Goal: Task Accomplishment & Management: Manage account settings

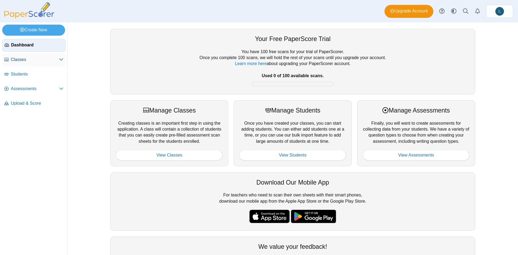
click at [60, 60] on use at bounding box center [61, 60] width 4 height 2
click at [43, 87] on span "Students" at bounding box center [37, 89] width 53 height 6
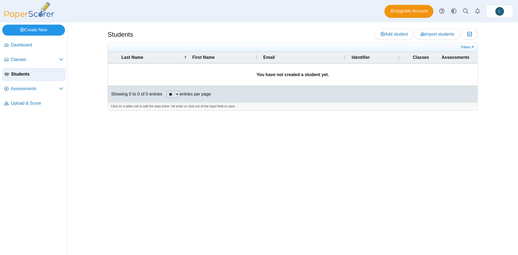
click at [53, 28] on link "Create New" at bounding box center [33, 30] width 63 height 11
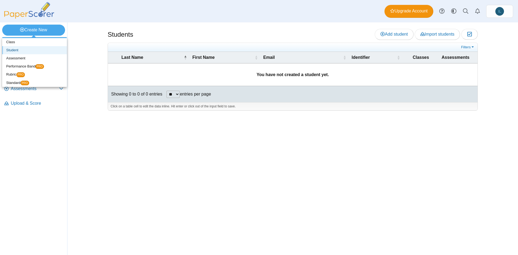
click at [45, 51] on link "Student" at bounding box center [34, 50] width 65 height 8
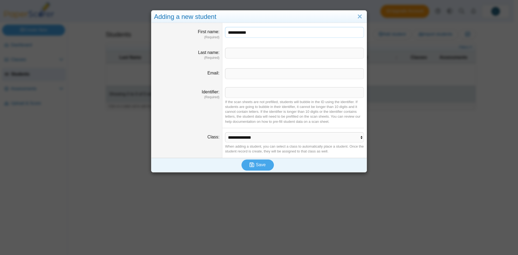
drag, startPoint x: 255, startPoint y: 32, endPoint x: 232, endPoint y: 29, distance: 23.2
click at [232, 29] on input "**********" at bounding box center [294, 32] width 139 height 11
type input "***"
click at [238, 54] on input "Last name" at bounding box center [294, 53] width 139 height 11
paste input "*******"
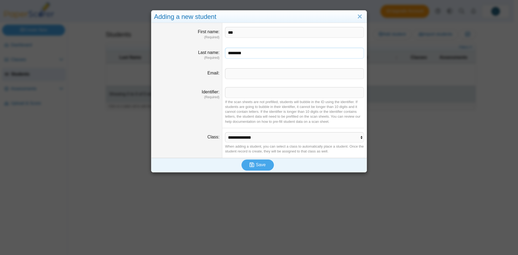
click at [228, 54] on input "*******" at bounding box center [294, 53] width 139 height 11
type input "*******"
click at [244, 76] on input "Email" at bounding box center [294, 73] width 139 height 11
click at [247, 72] on input "Email" at bounding box center [294, 73] width 139 height 11
type input "**********"
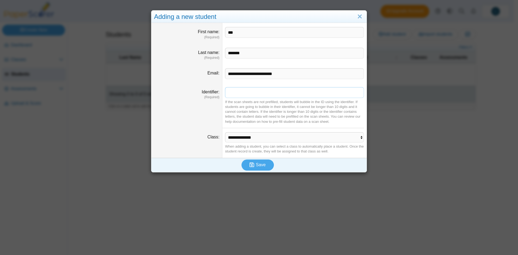
click at [237, 93] on input "Identifier" at bounding box center [294, 92] width 139 height 11
click at [231, 98] on dd "If the scan sheets are not prefilled, students will bubble in the ID using the …" at bounding box center [294, 105] width 144 height 45
click at [234, 93] on input "Identifier" at bounding box center [294, 92] width 139 height 11
type input "********"
click at [263, 114] on div "If the scan sheets are not prefilled, students will bubble in the ID using the …" at bounding box center [294, 112] width 139 height 25
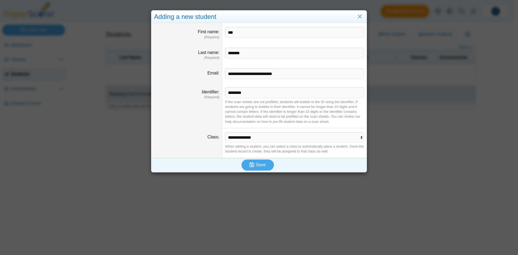
click at [268, 143] on dd "**********" at bounding box center [294, 143] width 144 height 30
click at [272, 138] on select "**********" at bounding box center [294, 137] width 139 height 10
click at [256, 166] on span "Save" at bounding box center [261, 164] width 10 height 5
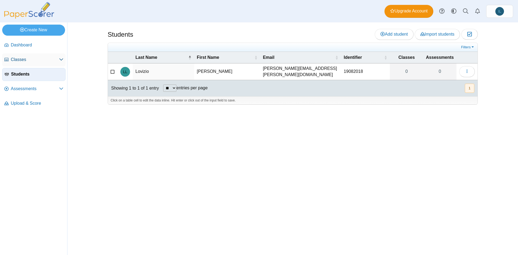
click at [29, 54] on link "Classes" at bounding box center [33, 59] width 63 height 13
click at [32, 59] on span "Classes" at bounding box center [35, 60] width 48 height 6
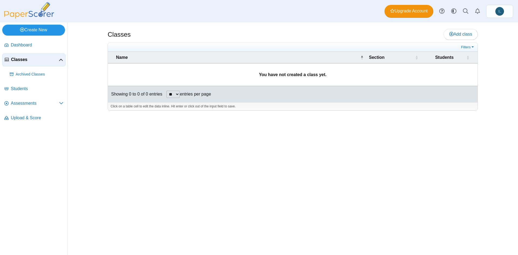
click at [30, 28] on link "Create New" at bounding box center [33, 30] width 63 height 11
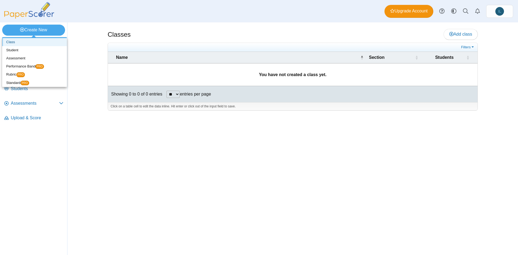
click at [26, 40] on link "Class" at bounding box center [34, 42] width 65 height 8
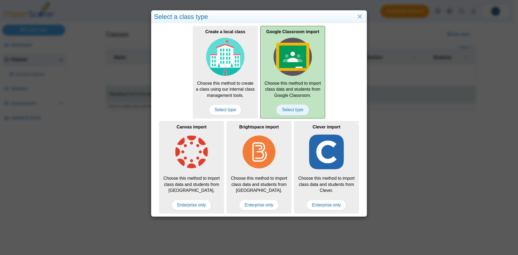
click at [293, 110] on span "Select type" at bounding box center [292, 109] width 33 height 11
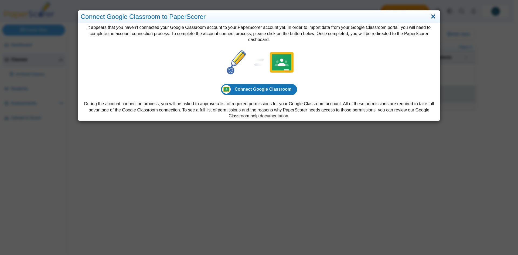
click at [431, 18] on link "Close" at bounding box center [433, 16] width 8 height 9
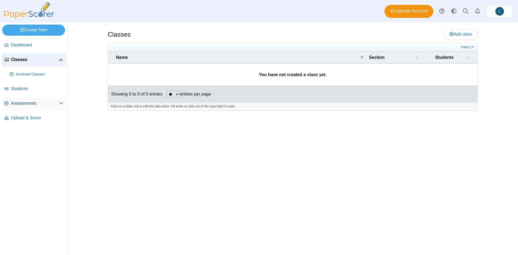
click at [55, 103] on span "Assessments" at bounding box center [35, 103] width 48 height 6
click at [63, 104] on icon at bounding box center [61, 103] width 4 height 4
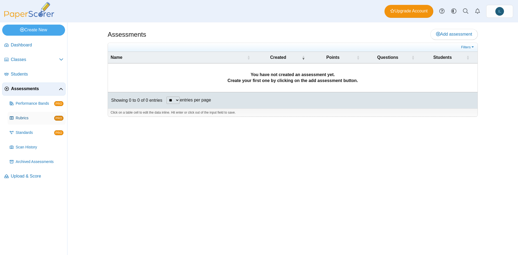
click at [24, 117] on span "Rubrics" at bounding box center [35, 117] width 39 height 5
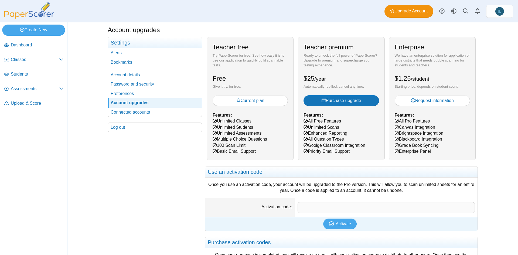
scroll to position [11, 0]
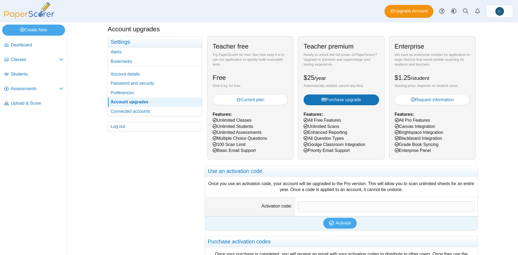
click at [181, 177] on div "Your account Settings Alerts Bookmarks Account details Password and security" at bounding box center [155, 175] width 94 height 279
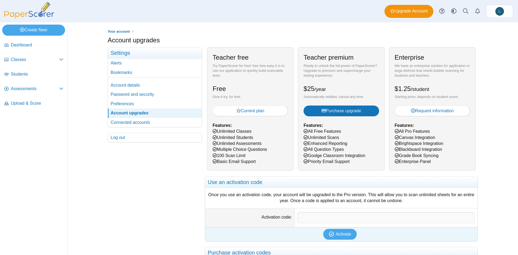
click at [334, 155] on div "Teacher premium Ready to unlock the full power of PaperScorer? Upgrade to premi…" at bounding box center [341, 108] width 87 height 123
click at [151, 159] on div "Your account Settings Alerts Bookmarks Account details Password and security" at bounding box center [155, 186] width 94 height 279
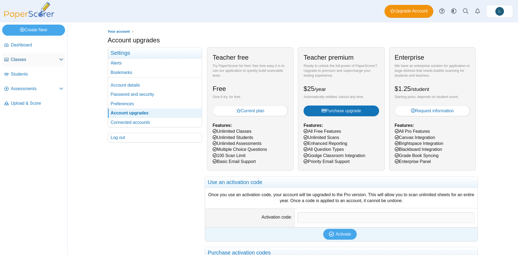
click at [34, 60] on span "Classes" at bounding box center [35, 60] width 48 height 6
click at [58, 58] on span "Classes" at bounding box center [35, 60] width 48 height 6
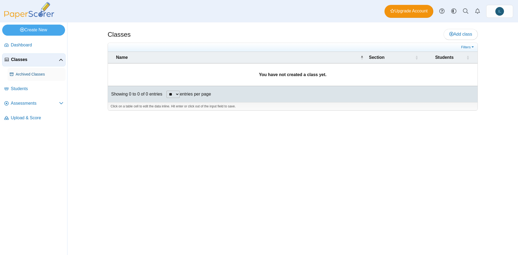
click at [45, 73] on span "Archived Classes" at bounding box center [40, 74] width 48 height 5
click at [39, 90] on span "Students" at bounding box center [37, 89] width 53 height 6
click at [50, 103] on span "Assessments" at bounding box center [35, 103] width 48 height 6
click at [60, 103] on icon at bounding box center [61, 103] width 4 height 4
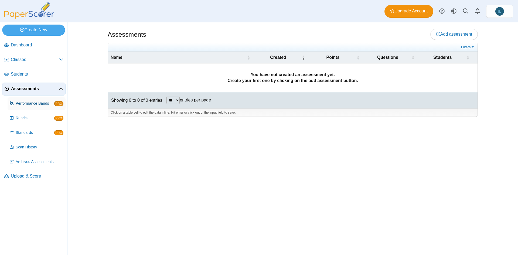
click at [33, 101] on span "Performance Bands" at bounding box center [35, 103] width 39 height 5
click at [51, 27] on link "Create New" at bounding box center [33, 30] width 63 height 11
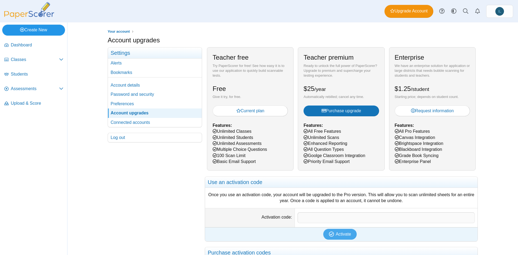
click at [33, 30] on link "Create New" at bounding box center [33, 30] width 63 height 11
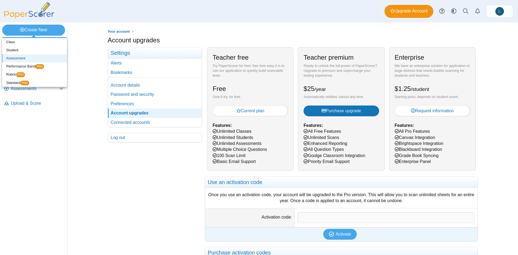
click at [23, 59] on link "Assessment" at bounding box center [34, 58] width 65 height 8
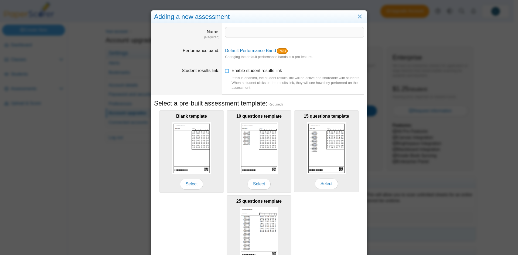
click at [251, 25] on dd at bounding box center [294, 33] width 144 height 21
click at [252, 33] on input "Name" at bounding box center [294, 32] width 139 height 11
click at [262, 27] on input "Name" at bounding box center [294, 32] width 139 height 11
click at [225, 40] on dd at bounding box center [294, 33] width 144 height 21
click at [257, 82] on div "If this is enabled, the student results link will be active and shareable with …" at bounding box center [297, 83] width 132 height 15
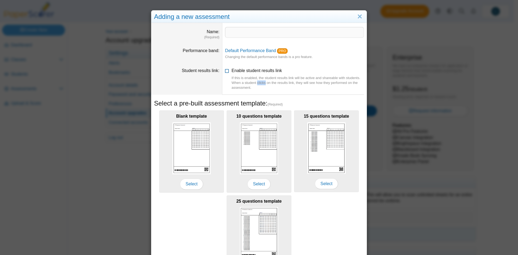
click at [257, 82] on div "If this is enabled, the student results link will be active and shareable with …" at bounding box center [297, 83] width 132 height 15
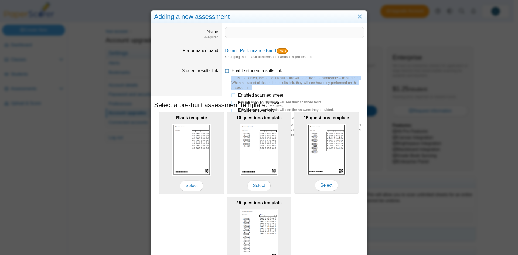
click at [257, 82] on div "If this is enabled, the student results link will be active and shareable with …" at bounding box center [297, 83] width 132 height 15
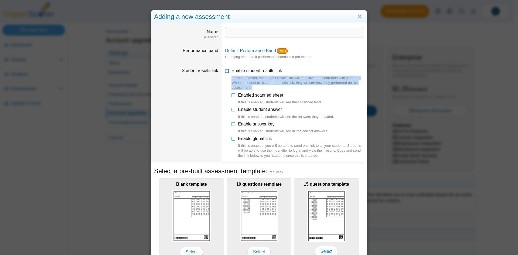
click at [257, 82] on div "If this is enabled, the student results link will be active and shareable with …" at bounding box center [297, 83] width 132 height 15
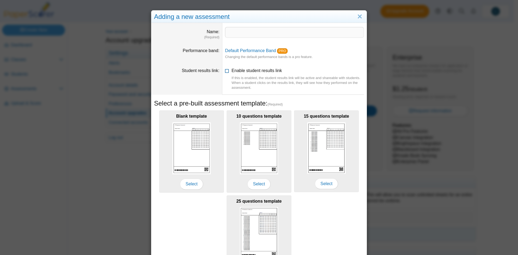
click at [257, 82] on div "If this is enabled, the student results link will be active and shareable with …" at bounding box center [297, 83] width 132 height 15
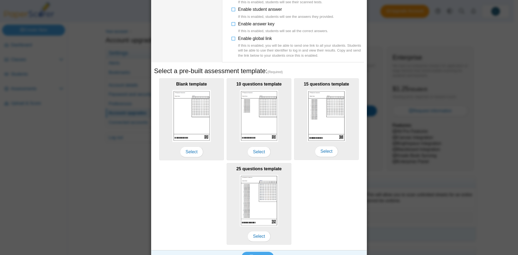
scroll to position [13, 0]
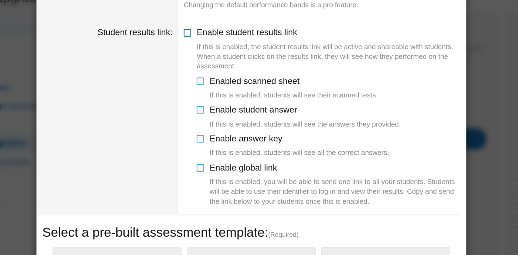
click at [225, 58] on icon at bounding box center [227, 56] width 4 height 4
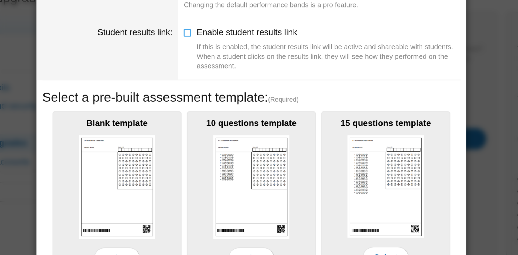
scroll to position [0, 0]
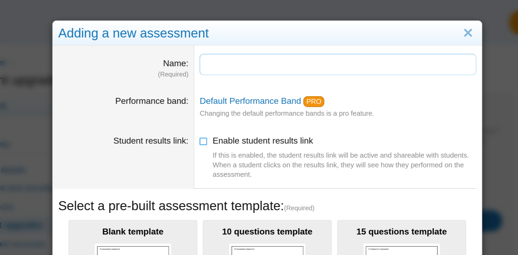
click at [234, 32] on input "Name" at bounding box center [294, 32] width 139 height 11
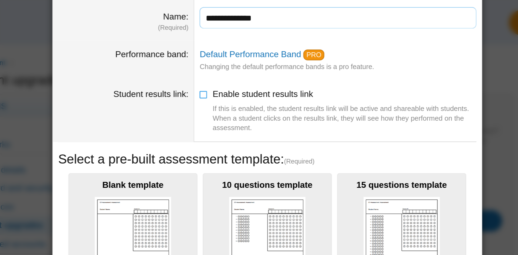
scroll to position [43, 0]
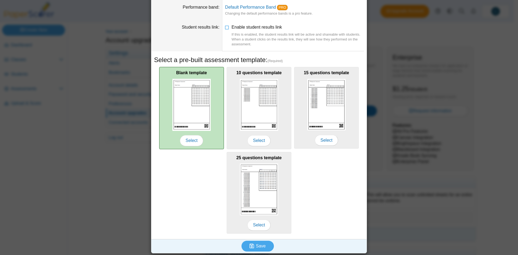
type input "**********"
click at [199, 90] on img at bounding box center [191, 105] width 38 height 52
click at [194, 138] on span "Select" at bounding box center [191, 140] width 23 height 11
click at [186, 144] on span "Select" at bounding box center [191, 140] width 23 height 11
click at [188, 109] on img at bounding box center [191, 105] width 38 height 52
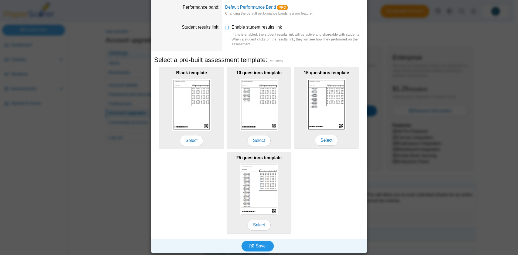
click at [256, 246] on span "Save" at bounding box center [261, 246] width 10 height 5
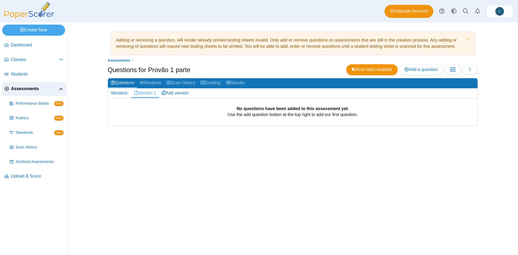
click at [265, 118] on div "No questions have been added to this assessment yet. Use the add question butto…" at bounding box center [293, 112] width 370 height 28
click at [402, 73] on link "Add a question" at bounding box center [421, 69] width 45 height 11
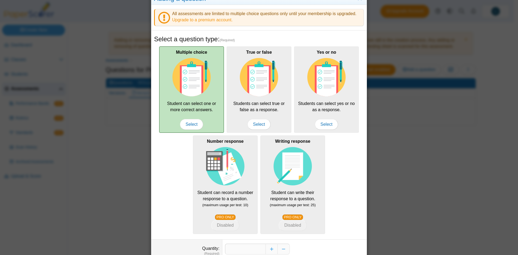
scroll to position [48, 0]
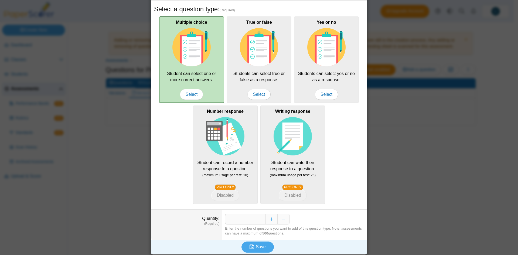
click at [180, 58] on img at bounding box center [191, 47] width 38 height 38
click at [188, 93] on span "Select" at bounding box center [191, 94] width 23 height 11
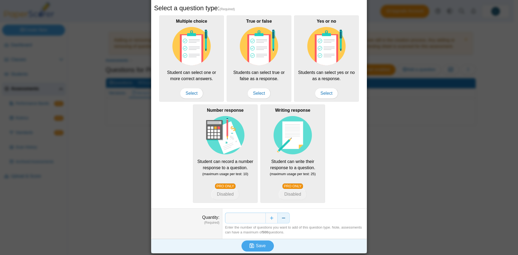
click at [283, 217] on button "Decrease" at bounding box center [284, 218] width 12 height 11
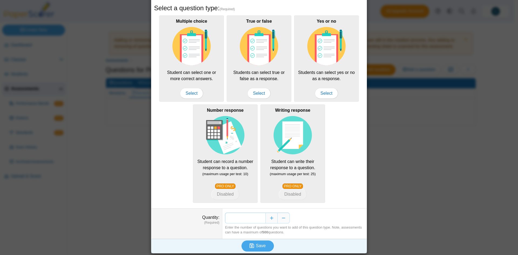
drag, startPoint x: 257, startPoint y: 218, endPoint x: 261, endPoint y: 218, distance: 4.3
click at [261, 218] on input "*" at bounding box center [245, 218] width 40 height 11
type input "**"
click at [258, 247] on span "Save" at bounding box center [261, 245] width 10 height 5
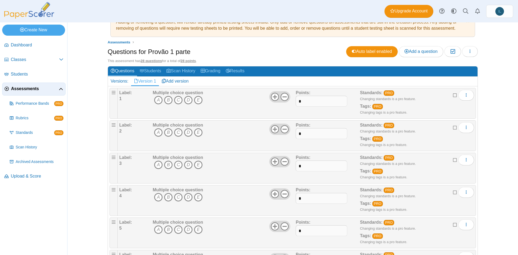
scroll to position [18, 0]
click at [165, 99] on icon "B" at bounding box center [168, 100] width 9 height 9
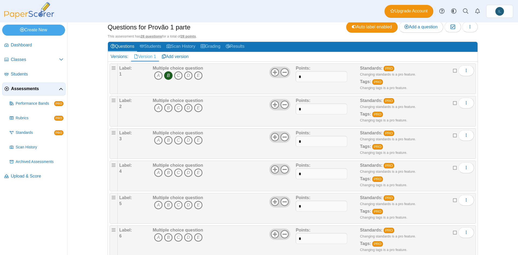
scroll to position [42, 0]
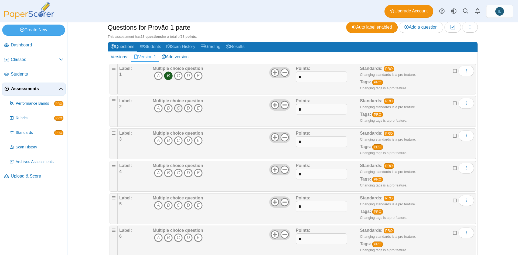
click at [177, 107] on icon "C" at bounding box center [178, 108] width 9 height 9
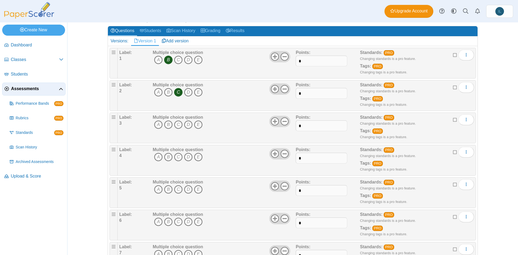
scroll to position [71, 0]
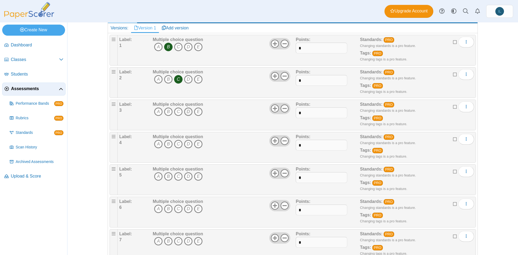
click at [186, 112] on icon "D" at bounding box center [188, 111] width 9 height 9
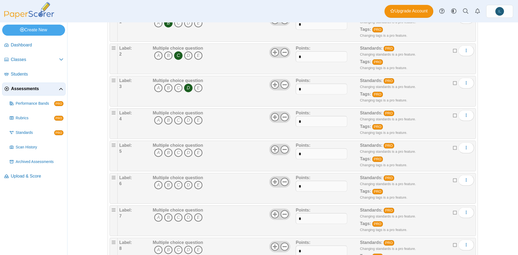
scroll to position [95, 0]
click at [195, 120] on icon "E" at bounding box center [198, 120] width 9 height 9
click at [199, 155] on icon "E" at bounding box center [198, 152] width 9 height 9
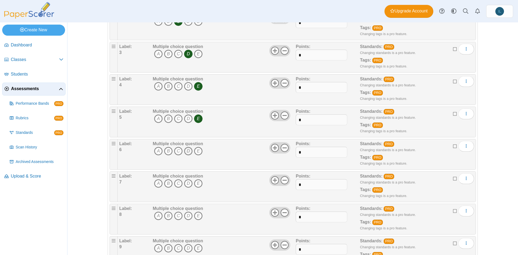
click at [186, 148] on icon "D" at bounding box center [188, 151] width 9 height 9
click at [176, 185] on icon "C" at bounding box center [178, 183] width 9 height 9
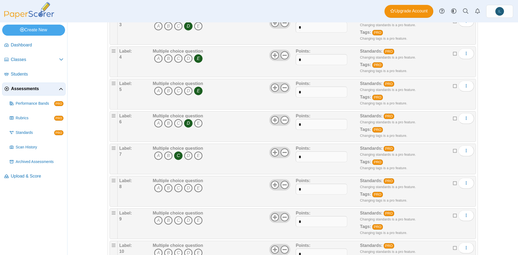
scroll to position [157, 0]
click at [164, 186] on icon "B" at bounding box center [168, 187] width 9 height 9
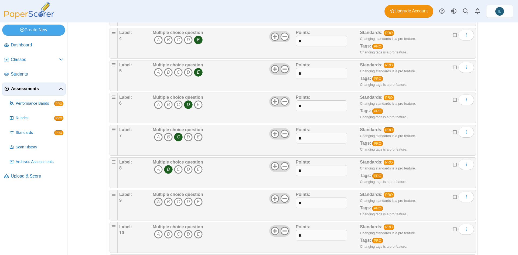
click at [158, 202] on icon "A" at bounding box center [158, 201] width 9 height 9
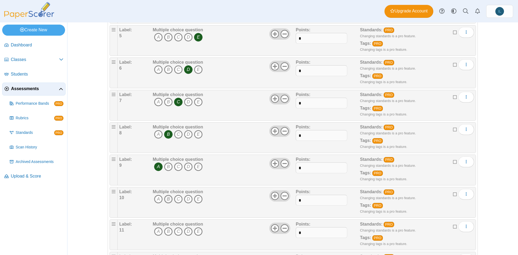
click at [164, 199] on icon "B" at bounding box center [168, 199] width 9 height 9
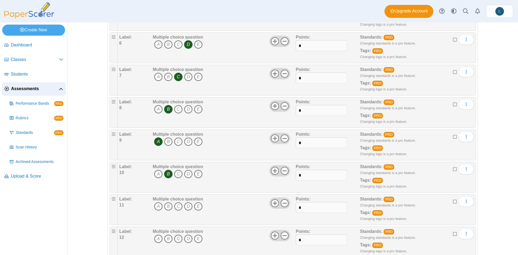
scroll to position [236, 0]
click at [175, 206] on icon "C" at bounding box center [178, 206] width 9 height 9
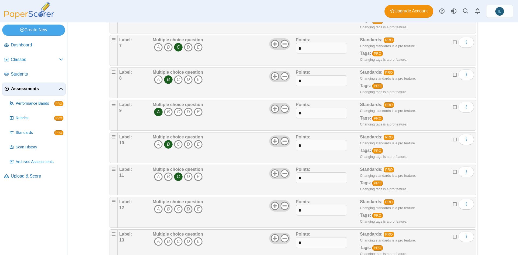
click at [184, 205] on icon "D" at bounding box center [188, 209] width 9 height 9
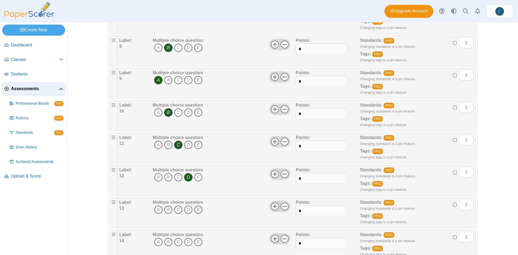
click at [197, 208] on icon "E" at bounding box center [198, 209] width 9 height 9
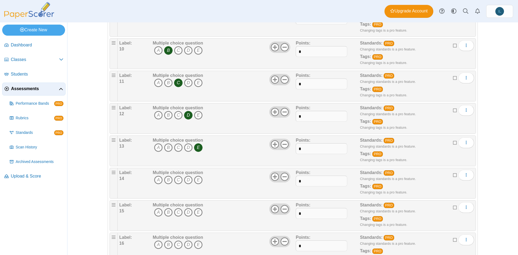
scroll to position [360, 0]
click at [196, 181] on icon "E" at bounding box center [198, 179] width 9 height 9
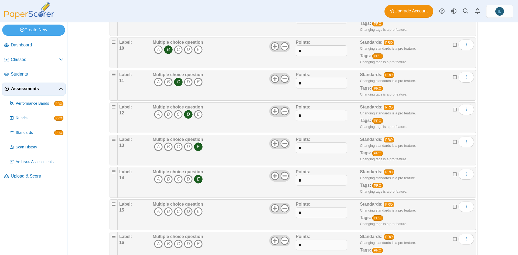
click at [187, 213] on icon "D" at bounding box center [188, 211] width 9 height 9
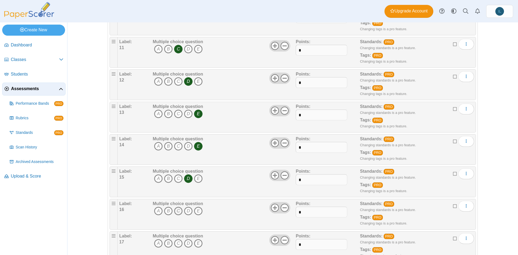
click at [179, 210] on icon "C" at bounding box center [178, 211] width 9 height 9
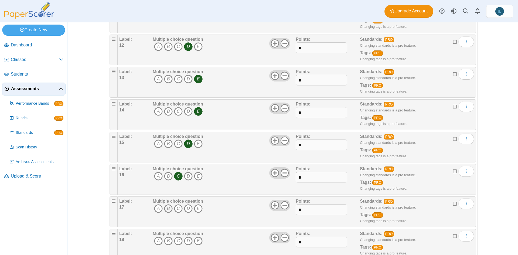
click at [168, 208] on icon "B" at bounding box center [168, 208] width 9 height 9
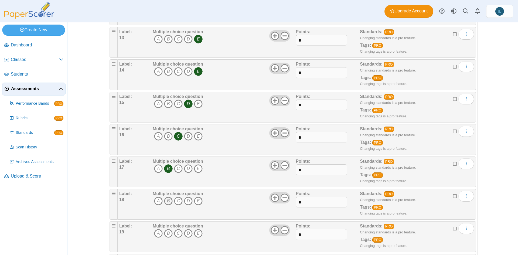
scroll to position [467, 0]
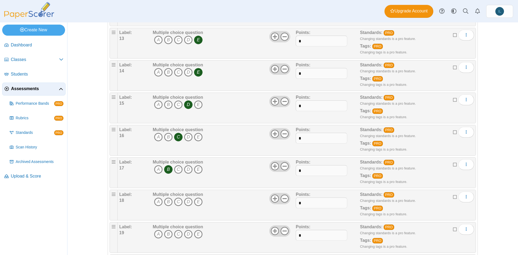
click at [155, 206] on span "A B C D E" at bounding box center [178, 202] width 50 height 10
click at [155, 205] on icon "A" at bounding box center [158, 201] width 9 height 9
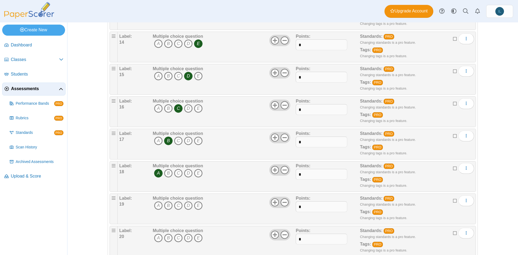
scroll to position [496, 0]
click at [165, 204] on icon "B" at bounding box center [168, 205] width 9 height 9
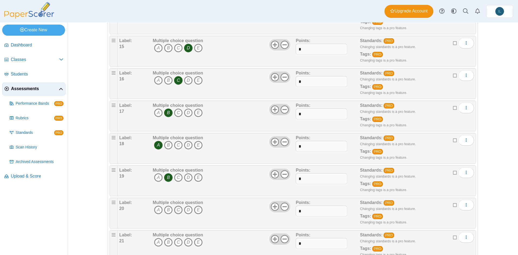
click at [174, 210] on icon "C" at bounding box center [178, 210] width 9 height 9
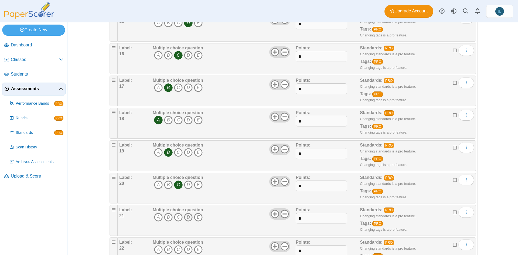
click at [186, 216] on icon "D" at bounding box center [188, 217] width 9 height 9
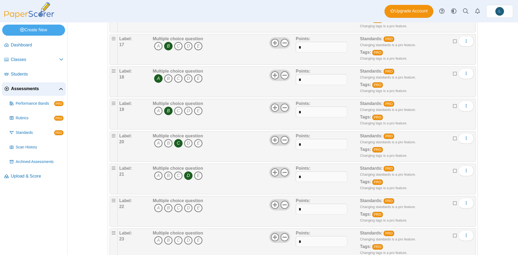
scroll to position [590, 0]
click at [196, 209] on icon "E" at bounding box center [198, 207] width 9 height 9
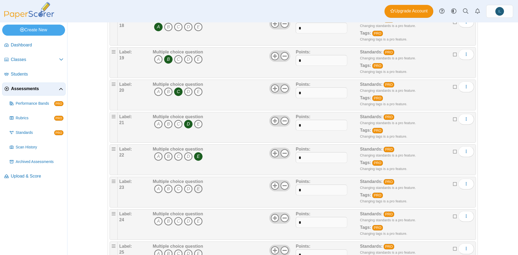
scroll to position [641, 0]
click at [197, 190] on icon "E" at bounding box center [198, 189] width 9 height 9
click at [187, 221] on icon "D" at bounding box center [188, 221] width 9 height 9
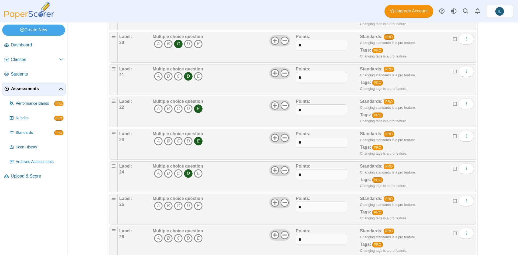
scroll to position [696, 0]
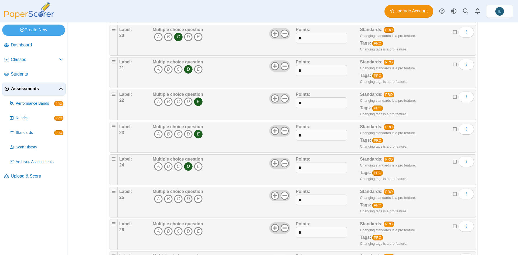
click at [184, 201] on icon "D" at bounding box center [188, 199] width 9 height 9
click at [174, 196] on icon "C" at bounding box center [178, 199] width 9 height 9
click at [184, 199] on icon "D" at bounding box center [188, 199] width 9 height 9
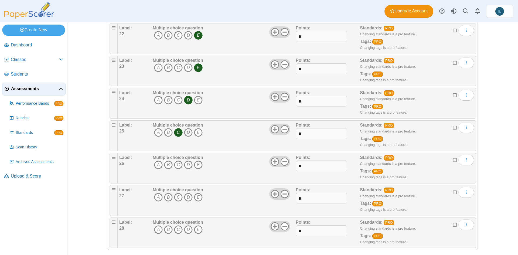
scroll to position [768, 0]
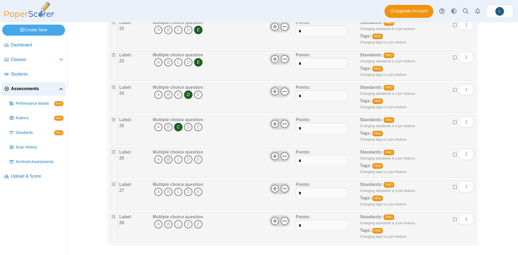
click at [167, 157] on icon "B" at bounding box center [168, 159] width 9 height 9
click at [157, 193] on icon "A" at bounding box center [158, 191] width 9 height 9
click at [164, 225] on icon "B" at bounding box center [168, 224] width 9 height 9
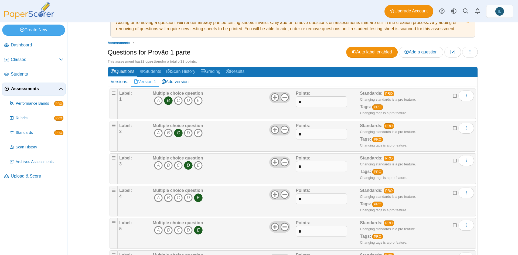
scroll to position [18, 0]
click at [453, 95] on icon at bounding box center [455, 95] width 4 height 4
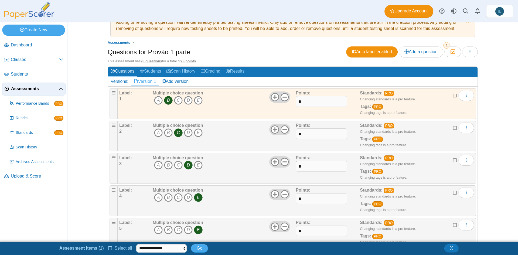
scroll to position [0, 0]
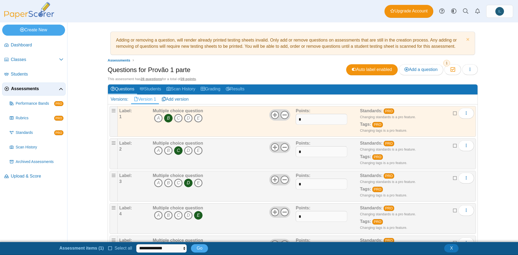
click at [453, 111] on icon at bounding box center [455, 113] width 4 height 4
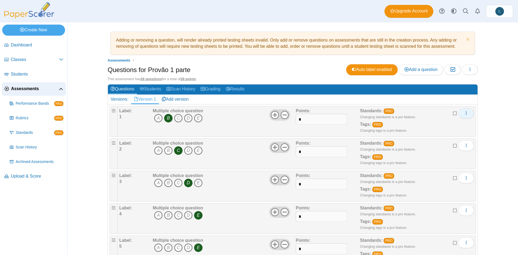
click at [469, 117] on button "More options" at bounding box center [466, 113] width 16 height 11
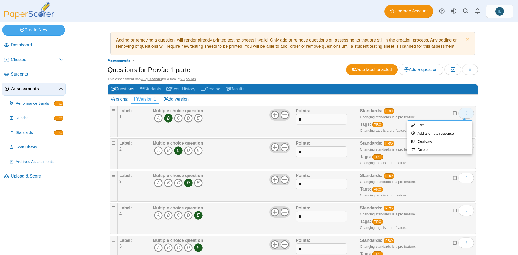
click at [465, 112] on icon "More options" at bounding box center [466, 113] width 4 height 4
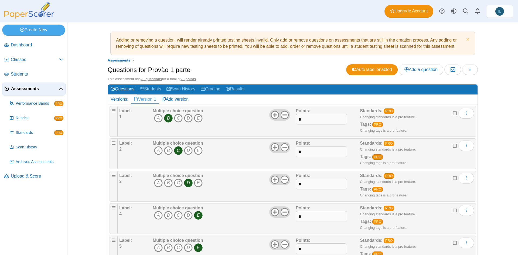
click at [122, 115] on div "Label: 1" at bounding box center [135, 121] width 32 height 27
drag, startPoint x: 122, startPoint y: 115, endPoint x: 118, endPoint y: 118, distance: 4.8
click at [119, 118] on div "Label: 1" at bounding box center [135, 121] width 32 height 27
click at [119, 118] on b "1" at bounding box center [120, 116] width 2 height 5
click at [465, 67] on button "button" at bounding box center [470, 69] width 16 height 11
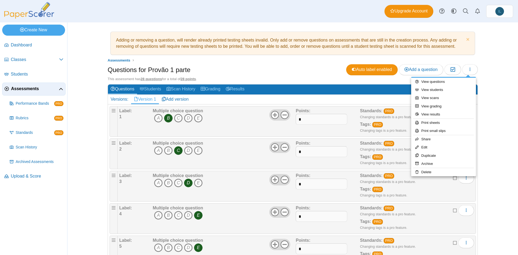
click at [495, 110] on div "Adding or removing a question, will render already printed testing sheets inval…" at bounding box center [292, 138] width 451 height 233
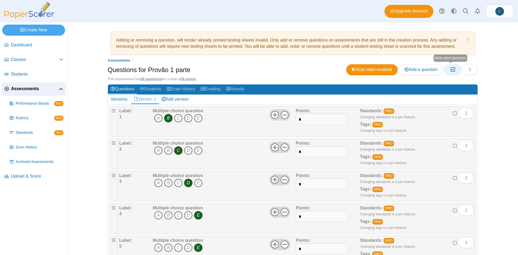
click at [455, 69] on button "Moderation 0" at bounding box center [452, 69] width 16 height 11
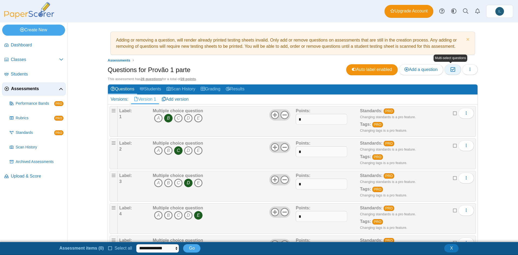
click at [452, 70] on icon "button" at bounding box center [452, 69] width 5 height 5
click at [453, 115] on label at bounding box center [455, 113] width 4 height 6
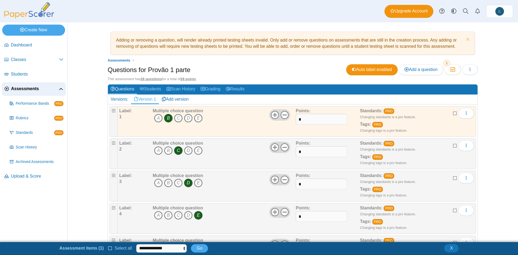
click at [453, 147] on icon at bounding box center [455, 145] width 4 height 4
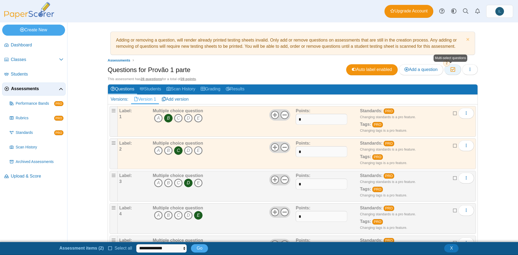
click at [453, 70] on icon "button" at bounding box center [452, 69] width 5 height 5
click at [454, 114] on icon at bounding box center [455, 113] width 4 height 4
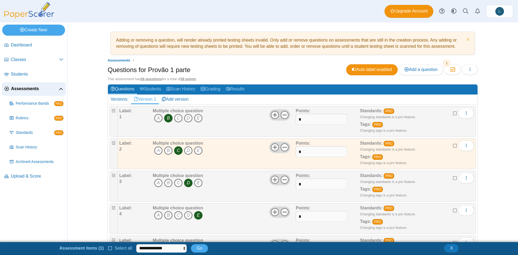
click at [453, 143] on label at bounding box center [455, 146] width 4 height 6
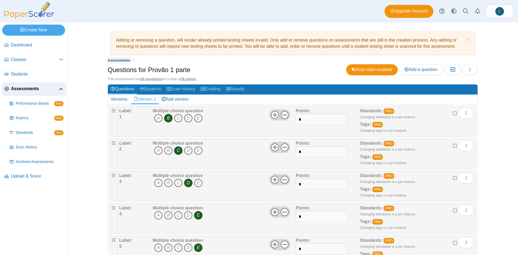
click at [123, 60] on span "Assessments" at bounding box center [119, 60] width 23 height 4
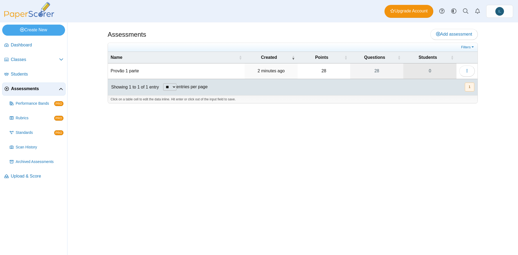
click at [440, 70] on link "0" at bounding box center [429, 70] width 53 height 15
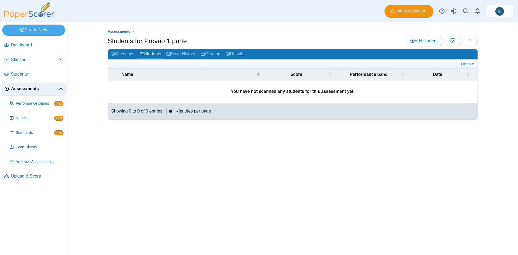
click at [318, 89] on b "You have not scanned any students for this assessment yet." at bounding box center [293, 91] width 124 height 5
click at [318, 90] on b "You have not scanned any students for this assessment yet." at bounding box center [293, 91] width 124 height 5
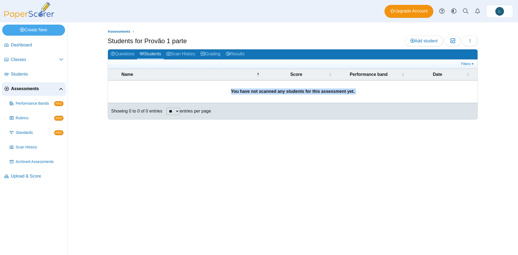
click at [318, 90] on b "You have not scanned any students for this assessment yet." at bounding box center [293, 91] width 124 height 5
click at [154, 161] on div "Assessments Students for Provão 1 parte Add student Moderation 0 Loading… **" at bounding box center [292, 138] width 405 height 233
click at [31, 77] on link "Students" at bounding box center [33, 74] width 63 height 13
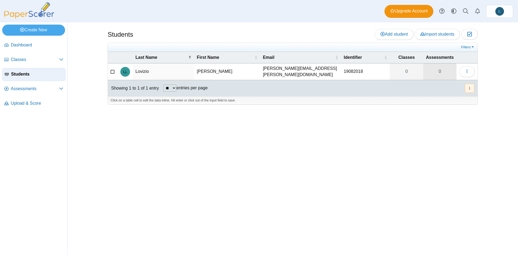
click at [446, 69] on link "0" at bounding box center [439, 71] width 33 height 16
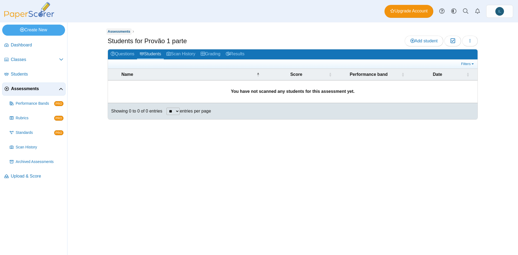
click at [122, 31] on span "Assessments" at bounding box center [119, 31] width 23 height 4
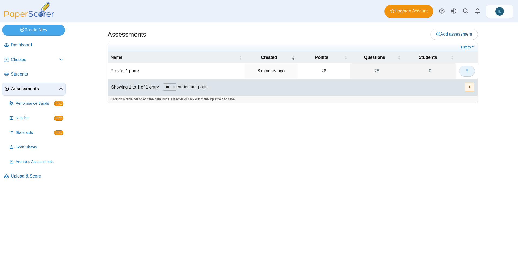
click at [468, 71] on icon "button" at bounding box center [467, 71] width 4 height 4
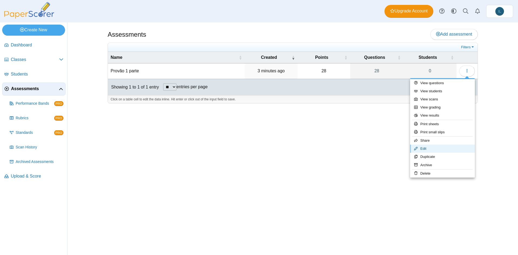
click at [430, 151] on link "Edit" at bounding box center [442, 149] width 65 height 8
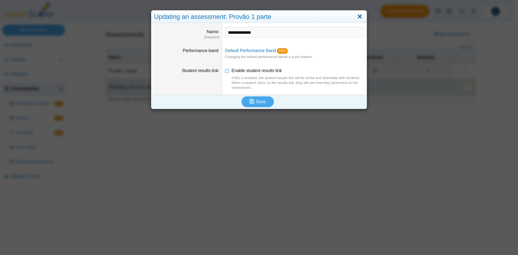
click at [356, 17] on link "Close" at bounding box center [360, 16] width 8 height 9
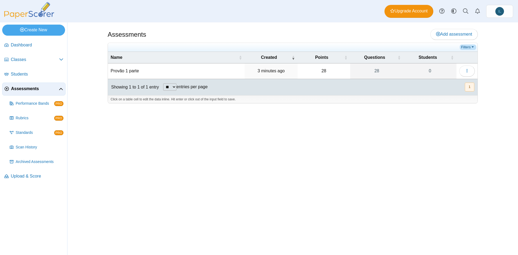
click at [468, 49] on link "Filters" at bounding box center [468, 47] width 16 height 5
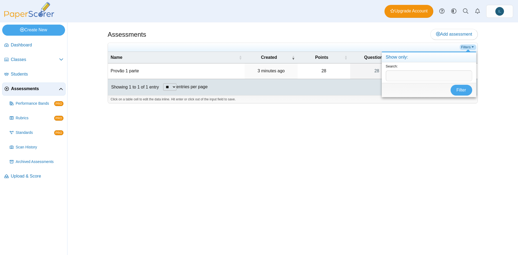
click at [468, 49] on link "Filters" at bounding box center [468, 47] width 16 height 5
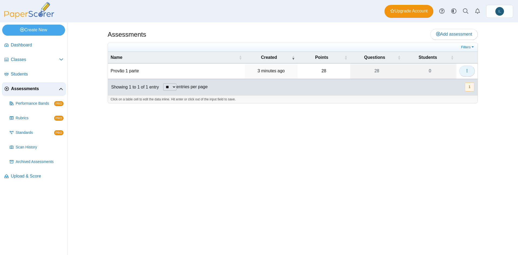
click at [464, 71] on button "button" at bounding box center [467, 71] width 16 height 11
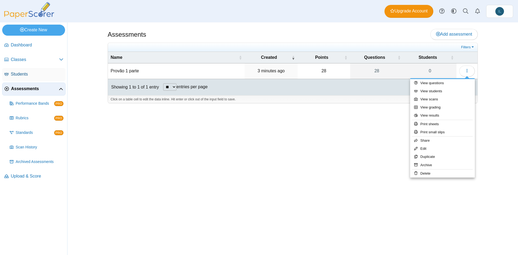
click at [20, 75] on span "Students" at bounding box center [37, 74] width 53 height 6
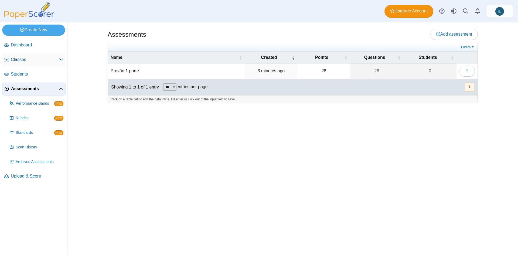
click at [23, 57] on span "Classes" at bounding box center [35, 60] width 48 height 6
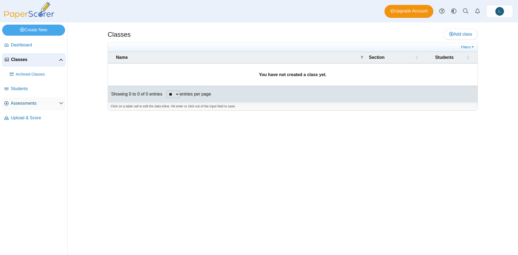
click at [59, 103] on span "Assessments" at bounding box center [35, 103] width 48 height 6
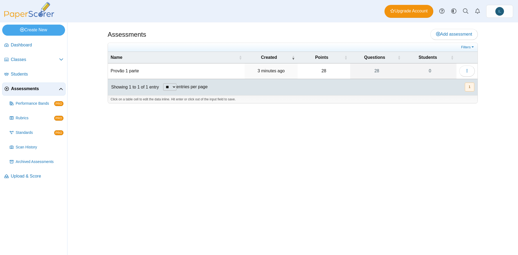
click at [137, 74] on td "Provão 1 parte" at bounding box center [176, 70] width 137 height 15
click at [127, 73] on input "**********" at bounding box center [176, 71] width 131 height 11
drag, startPoint x: 127, startPoint y: 73, endPoint x: 108, endPoint y: 67, distance: 19.4
click at [108, 67] on td "**********" at bounding box center [176, 70] width 137 height 15
type input "**********"
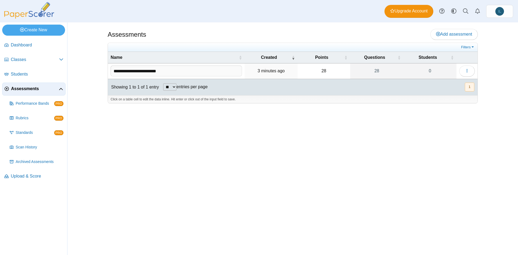
click at [236, 144] on div "Assessments Add assessment 28 0" at bounding box center [292, 138] width 405 height 233
click at [433, 68] on link "0" at bounding box center [430, 70] width 53 height 15
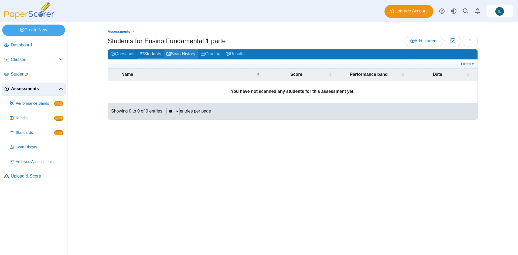
click at [176, 53] on link "Scan History" at bounding box center [181, 54] width 34 height 10
drag, startPoint x: 218, startPoint y: 57, endPoint x: 215, endPoint y: 57, distance: 2.8
click at [215, 57] on link "Grading" at bounding box center [210, 54] width 25 height 10
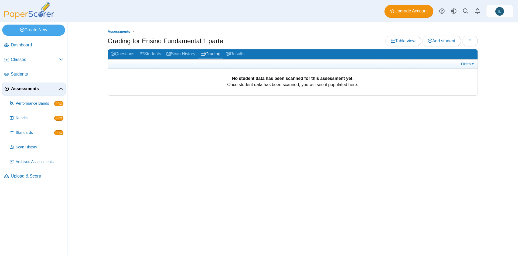
click at [239, 54] on link "Results" at bounding box center [235, 54] width 24 height 10
click at [125, 57] on link "Questions" at bounding box center [122, 54] width 29 height 10
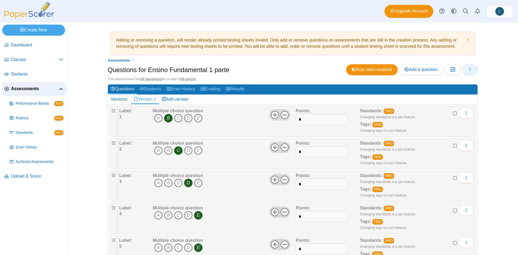
click at [468, 69] on icon "button" at bounding box center [470, 69] width 4 height 4
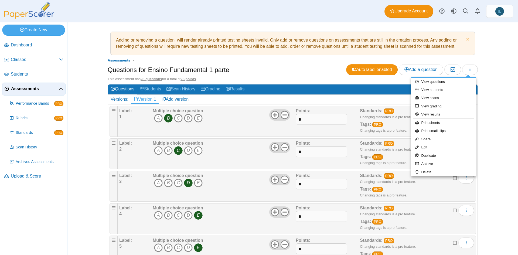
click at [497, 118] on div "Adding or removing a question, will render already printed testing sheets inval…" at bounding box center [292, 138] width 451 height 233
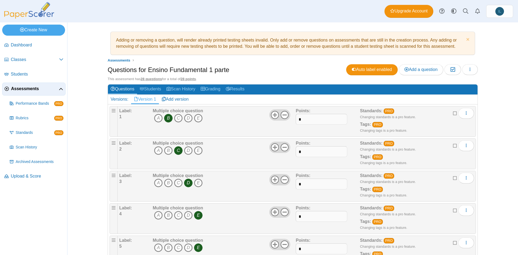
click at [165, 46] on div "Adding or removing a question, will render already printed testing sheets inval…" at bounding box center [292, 44] width 359 height 18
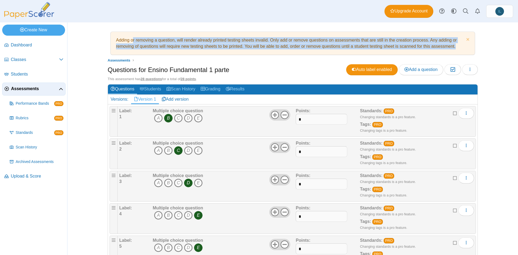
click at [165, 46] on div "Adding or removing a question, will render already printed testing sheets inval…" at bounding box center [292, 44] width 359 height 18
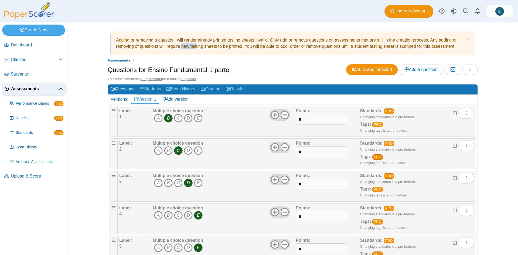
click at [165, 46] on div "Adding or removing a question, will render already printed testing sheets inval…" at bounding box center [292, 44] width 359 height 18
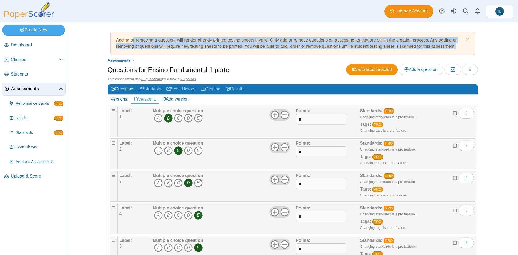
click at [165, 46] on div "Adding or removing a question, will render already printed testing sheets inval…" at bounding box center [292, 44] width 359 height 18
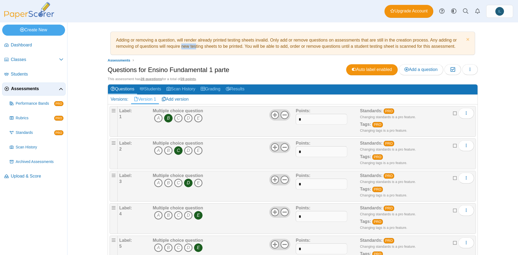
click at [165, 46] on div "Adding or removing a question, will render already printed testing sheets inval…" at bounding box center [292, 44] width 359 height 18
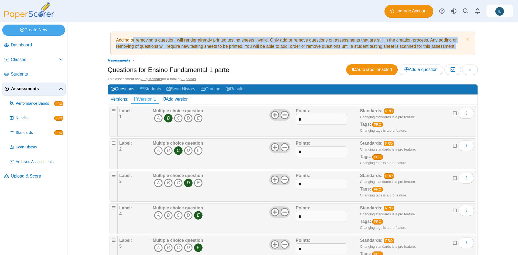
click at [165, 46] on div "Adding or removing a question, will render already printed testing sheets inval…" at bounding box center [292, 44] width 359 height 18
click at [193, 48] on div "Adding or removing a question, will render already printed testing sheets inval…" at bounding box center [292, 44] width 359 height 18
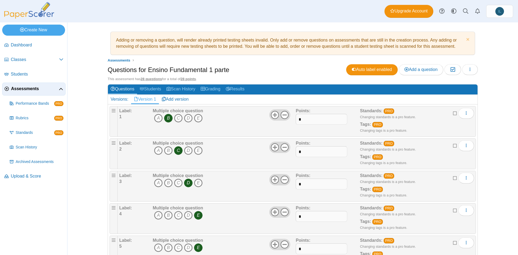
click at [38, 15] on img at bounding box center [29, 10] width 54 height 16
click at [440, 8] on link at bounding box center [442, 11] width 12 height 12
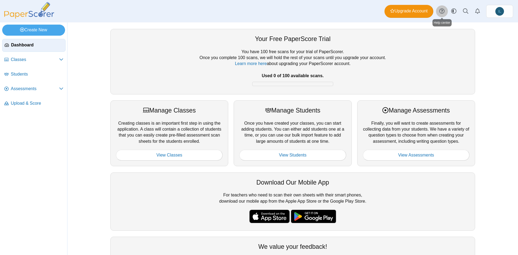
click at [441, 12] on icon at bounding box center [441, 10] width 5 height 5
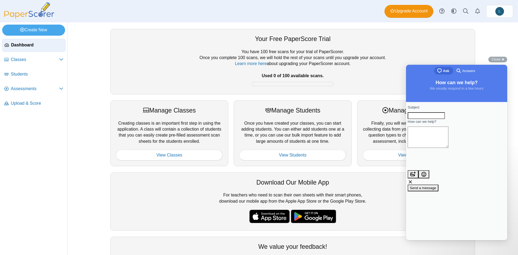
click at [433, 118] on input "Subject" at bounding box center [426, 115] width 37 height 7
type input "**********"
click at [446, 147] on textarea "How can we help?" at bounding box center [428, 137] width 41 height 21
type textarea "**********"
click at [436, 186] on span "Send a message" at bounding box center [423, 188] width 26 height 4
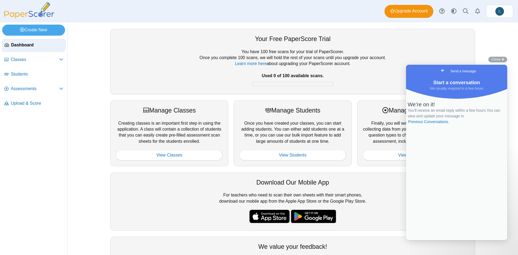
click at [439, 71] on span "Go back" at bounding box center [442, 70] width 6 height 6
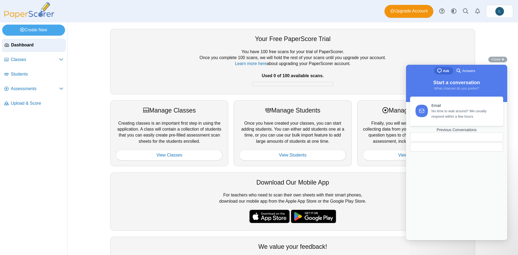
click at [394, 48] on div at bounding box center [292, 45] width 353 height 5
click at [502, 60] on div "Close cross-small" at bounding box center [497, 60] width 19 height 6
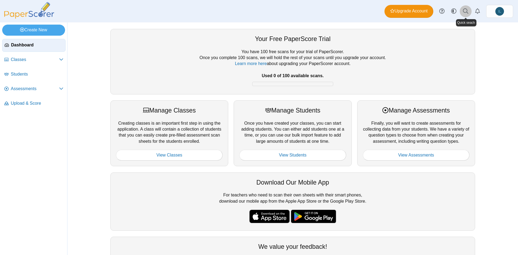
click at [465, 11] on icon at bounding box center [465, 10] width 5 height 5
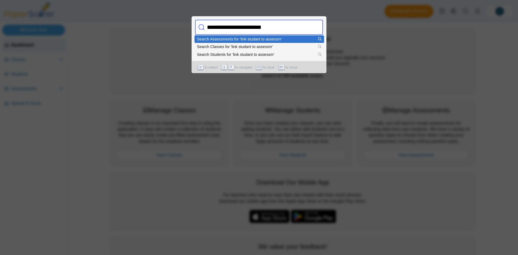
type input "**********"
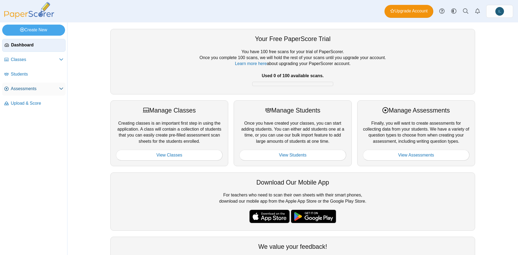
click at [49, 88] on span "Assessments" at bounding box center [35, 89] width 48 height 6
click at [62, 91] on span at bounding box center [61, 89] width 4 height 6
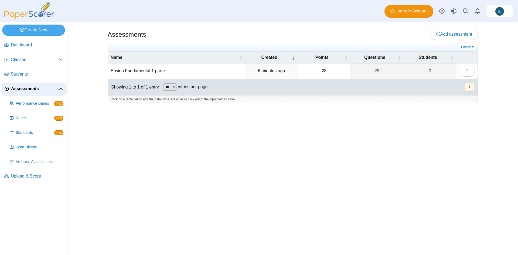
click at [157, 72] on td "Ensino Fundamental 1 parte" at bounding box center [176, 70] width 137 height 15
type input "**********"
click at [201, 27] on div "Assessments Add assessment 28 0" at bounding box center [292, 138] width 405 height 233
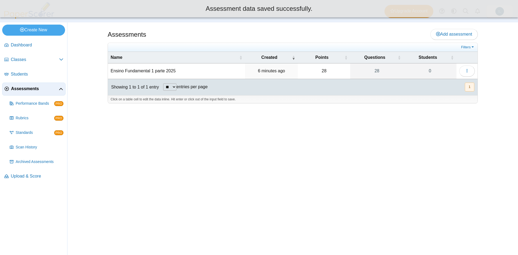
click at [174, 71] on td "Ensino Fundamental 1 parte 2025" at bounding box center [176, 70] width 137 height 15
click at [174, 71] on input "**********" at bounding box center [176, 71] width 131 height 11
click at [175, 71] on td "Ensino Fundamental 1 parte 2025" at bounding box center [176, 70] width 137 height 15
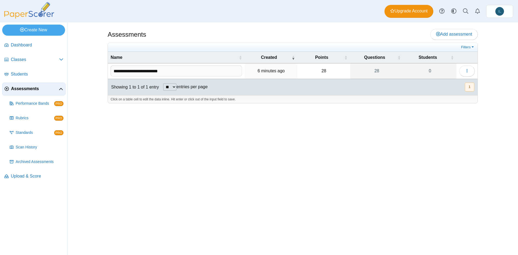
click at [113, 71] on input "**********" at bounding box center [176, 71] width 131 height 11
click at [195, 69] on input "**********" at bounding box center [176, 71] width 131 height 11
type input "**********"
click at [226, 153] on div "Assessments Add assessment 28 0" at bounding box center [292, 138] width 405 height 233
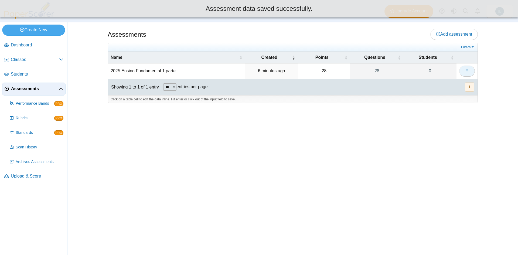
click at [468, 69] on icon "button" at bounding box center [467, 71] width 4 height 4
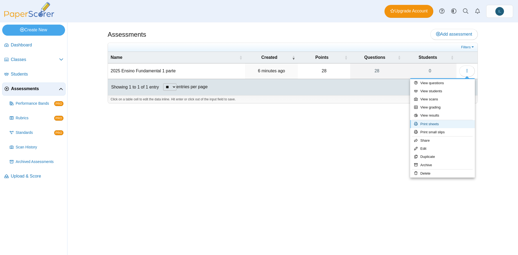
click at [444, 122] on link "Print sheets" at bounding box center [442, 124] width 65 height 8
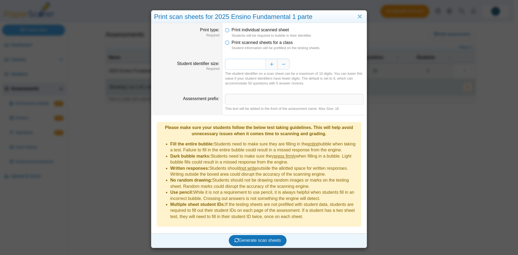
click at [236, 59] on input "*" at bounding box center [245, 64] width 40 height 11
click at [278, 80] on div "The student identifier on a scan sheet can be a maximum of 10 digits. You can l…" at bounding box center [294, 78] width 139 height 15
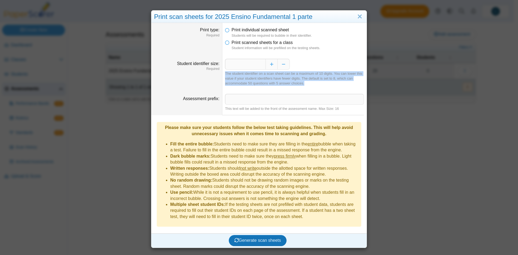
click at [278, 80] on div "The student identifier on a scan sheet can be a maximum of 10 digits. You can l…" at bounding box center [294, 78] width 139 height 15
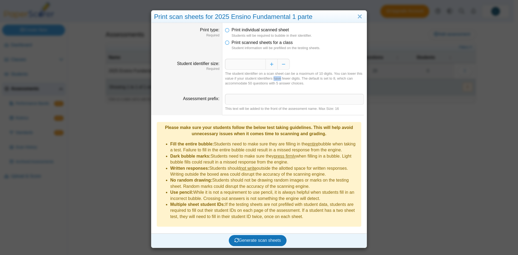
click at [278, 80] on div "The student identifier on a scan sheet can be a maximum of 10 digits. You can l…" at bounding box center [294, 78] width 139 height 15
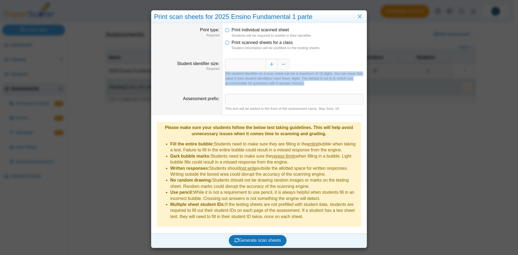
click at [278, 80] on div "The student identifier on a scan sheet can be a maximum of 10 digits. You can l…" at bounding box center [294, 78] width 139 height 15
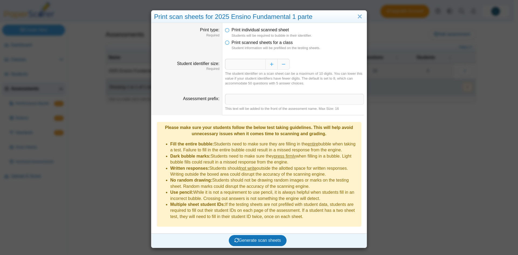
click at [278, 80] on div "The student identifier on a scan sheet can be a maximum of 10 digits. You can l…" at bounding box center [294, 78] width 139 height 15
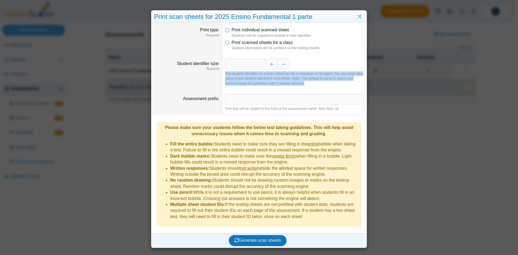
click at [278, 80] on div "The student identifier on a scan sheet can be a maximum of 10 digits. You can l…" at bounding box center [294, 78] width 139 height 15
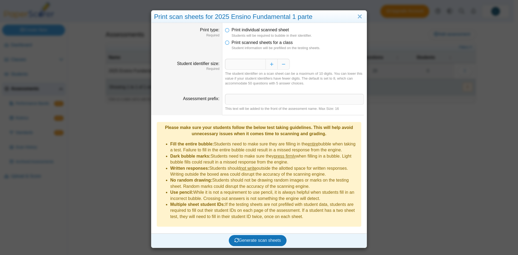
click at [304, 61] on div "*" at bounding box center [294, 64] width 139 height 11
click at [285, 65] on button "Decrease" at bounding box center [284, 64] width 12 height 11
click at [266, 100] on input "Assessment prefix" at bounding box center [294, 99] width 139 height 11
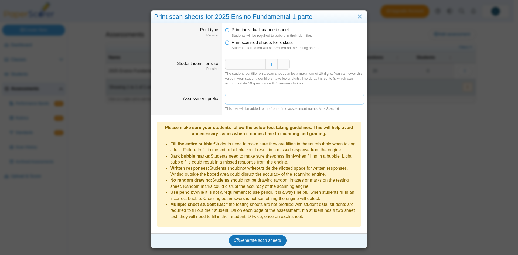
click at [266, 100] on input "Assessment prefix" at bounding box center [294, 99] width 139 height 11
type input "*"
type input "**********"
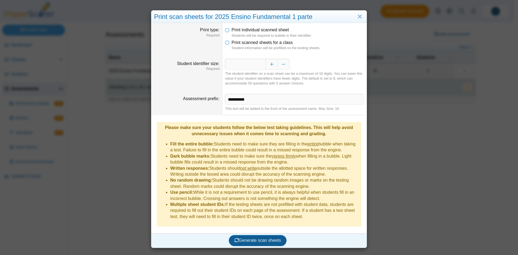
click at [261, 238] on span "Generate scan sheets" at bounding box center [257, 240] width 47 height 5
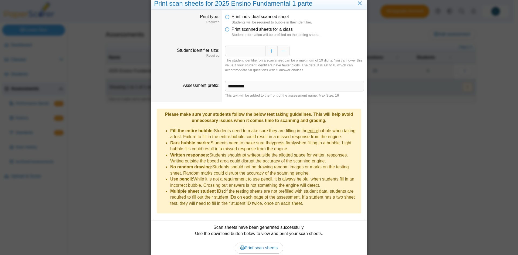
scroll to position [30, 0]
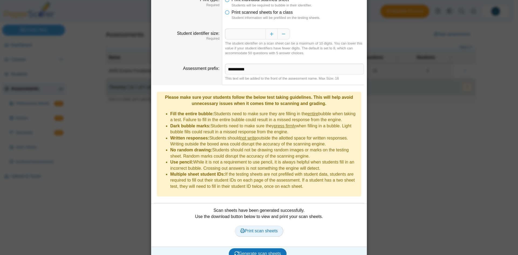
click at [267, 229] on span "Print scan sheets" at bounding box center [258, 231] width 37 height 5
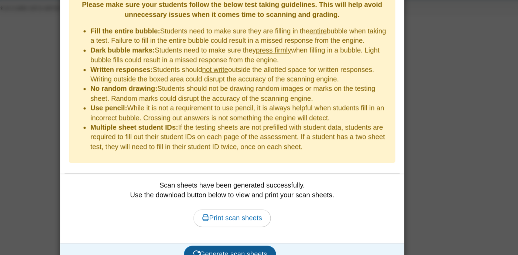
click at [253, 251] on span "Generate scan sheets" at bounding box center [257, 253] width 47 height 5
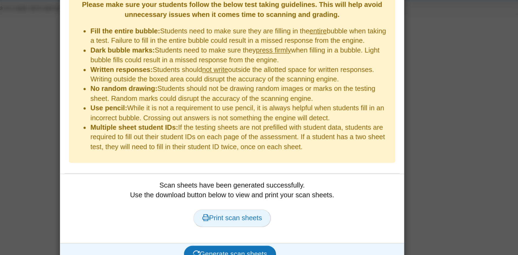
click at [261, 229] on span "Print scan sheets" at bounding box center [258, 231] width 37 height 5
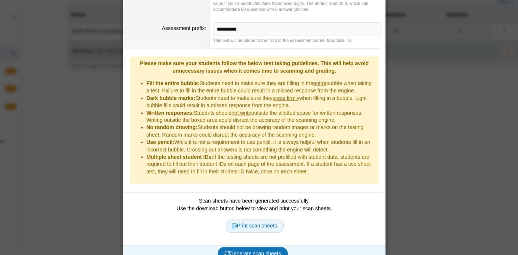
scroll to position [0, 0]
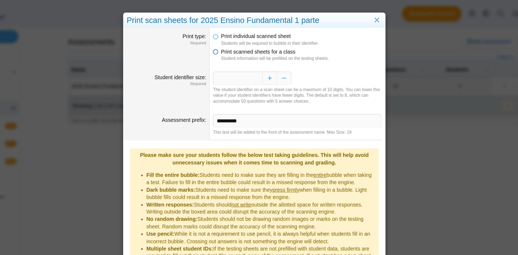
click at [226, 43] on icon at bounding box center [227, 42] width 4 height 4
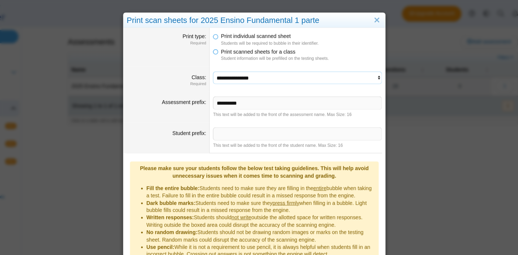
click at [305, 63] on select "**********" at bounding box center [294, 64] width 139 height 10
click at [267, 83] on input "**********" at bounding box center [294, 84] width 139 height 11
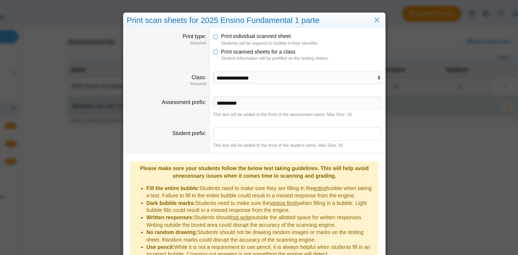
click at [264, 109] on input "Student prefix" at bounding box center [294, 110] width 139 height 11
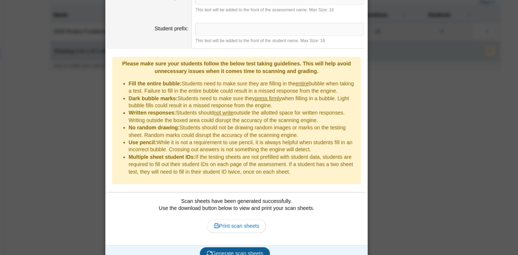
click at [266, 251] on span "Generate scan sheets" at bounding box center [257, 253] width 47 height 5
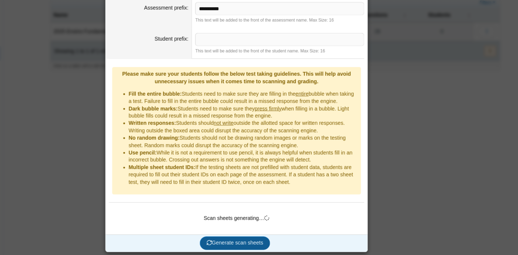
scroll to position [24, 0]
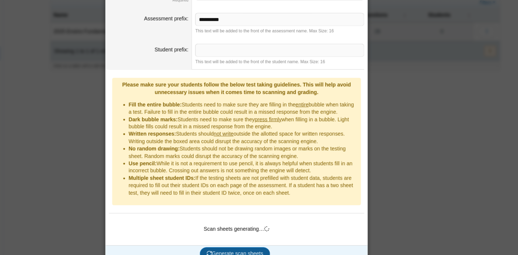
click at [266, 245] on body "Dashboard Classes Archived classes Students" at bounding box center [257, 127] width 514 height 255
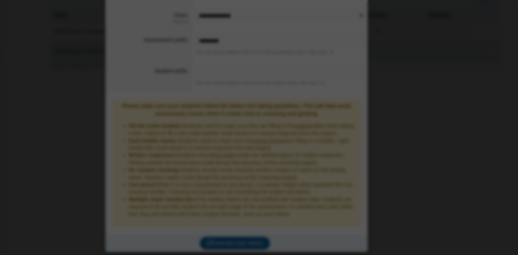
scroll to position [0, 0]
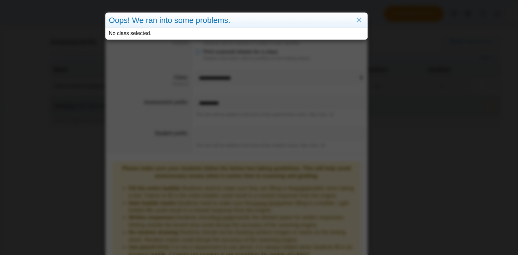
click at [270, 162] on div "Oops! We ran into some problems. No class selected." at bounding box center [259, 127] width 518 height 255
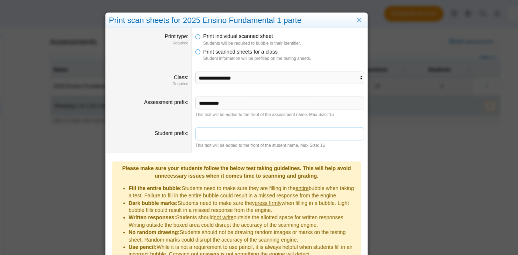
click at [257, 106] on input "Student prefix" at bounding box center [294, 110] width 139 height 11
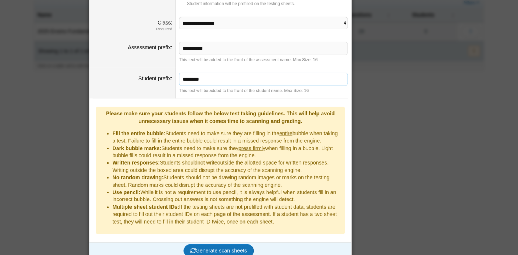
type input "********"
click at [263, 248] on div "Generate scan sheets" at bounding box center [257, 251] width 213 height 14
click at [265, 249] on span "Generate scan sheets" at bounding box center [257, 251] width 47 height 5
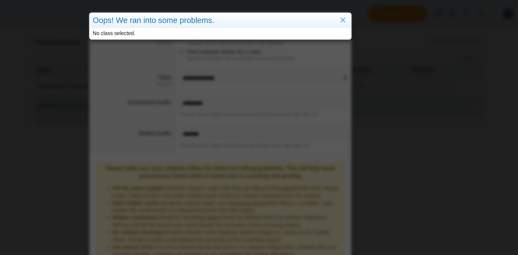
click at [275, 117] on div "Oops! We ran into some problems. No class selected." at bounding box center [259, 127] width 518 height 255
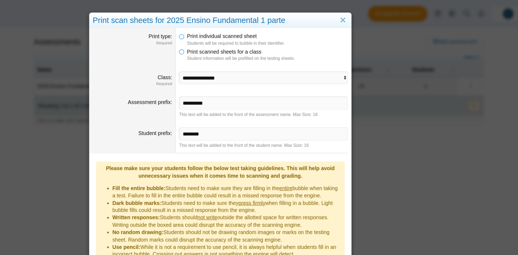
click at [308, 49] on dfn "Student information will be prefilled on the testing sheets." at bounding box center [297, 48] width 132 height 5
click at [227, 27] on icon at bounding box center [227, 29] width 4 height 4
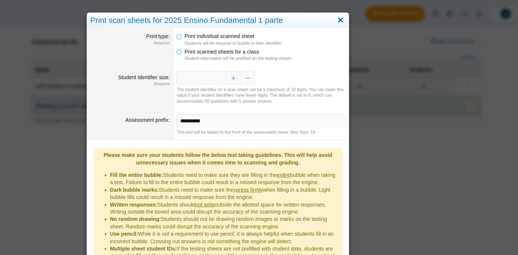
click at [360, 16] on link "Close" at bounding box center [360, 16] width 8 height 9
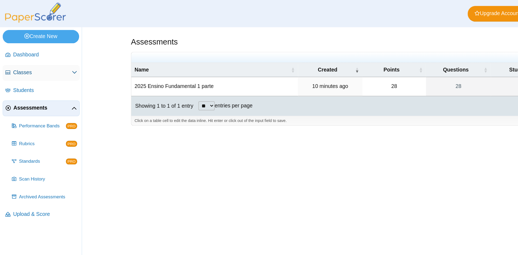
click at [47, 60] on span "Classes" at bounding box center [35, 60] width 48 height 6
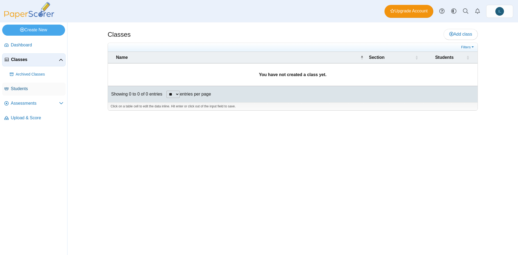
click at [37, 90] on span "Students" at bounding box center [37, 89] width 53 height 6
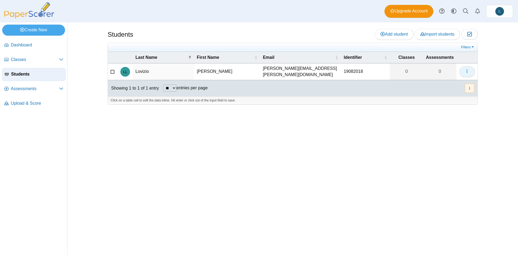
click at [467, 72] on icon "button" at bounding box center [467, 71] width 4 height 4
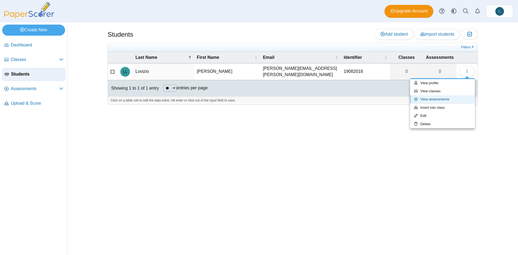
click at [452, 99] on link "View assessments" at bounding box center [442, 99] width 65 height 8
click at [446, 108] on link "Insert into class" at bounding box center [442, 108] width 65 height 8
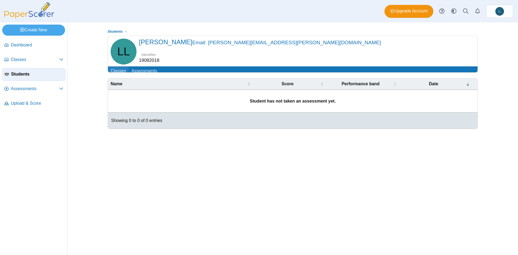
click at [122, 70] on link "Classes" at bounding box center [118, 71] width 21 height 10
click at [33, 59] on span "Classes" at bounding box center [35, 60] width 48 height 6
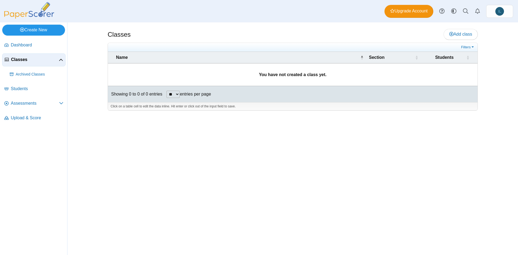
click at [39, 32] on link "Create New" at bounding box center [33, 30] width 63 height 11
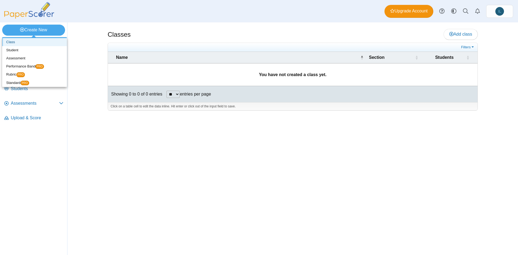
click at [43, 43] on link "Class" at bounding box center [34, 42] width 65 height 8
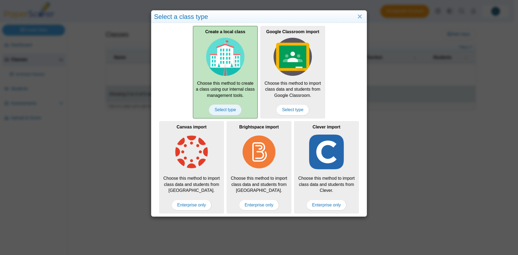
click at [224, 112] on span "Select type" at bounding box center [225, 109] width 33 height 11
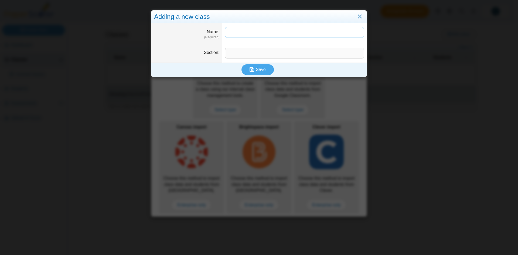
click at [241, 31] on input "Name" at bounding box center [294, 32] width 139 height 11
type input "*****"
click at [243, 45] on dd at bounding box center [294, 53] width 144 height 19
click at [244, 51] on input "Section" at bounding box center [294, 53] width 139 height 11
type input "****"
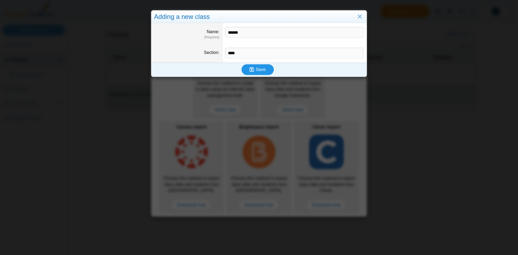
click at [246, 69] on button "Save" at bounding box center [257, 69] width 32 height 11
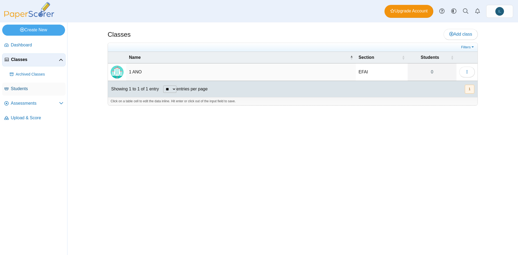
click at [25, 92] on link "Students" at bounding box center [33, 89] width 63 height 13
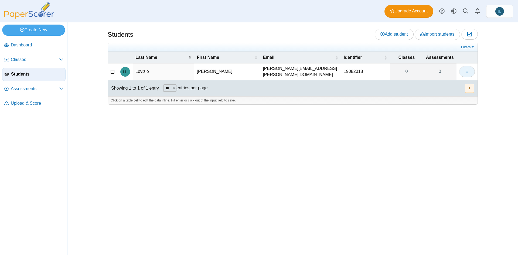
click at [469, 71] on icon "button" at bounding box center [467, 71] width 4 height 4
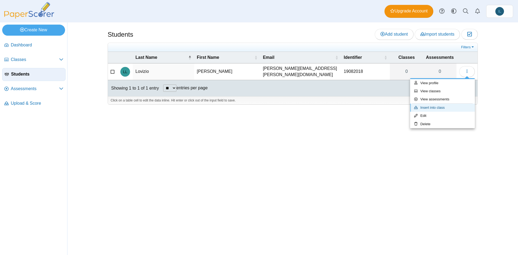
click at [446, 107] on link "Insert into class" at bounding box center [442, 108] width 65 height 8
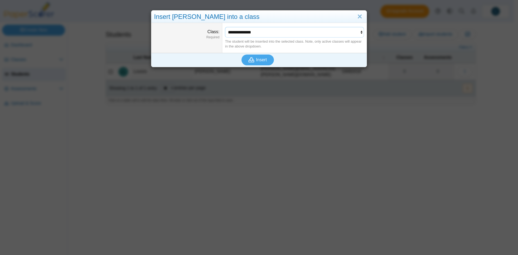
click at [240, 33] on select "**********" at bounding box center [294, 32] width 139 height 10
select select "**********"
click at [225, 27] on select "**********" at bounding box center [294, 32] width 139 height 10
click at [258, 59] on span "Insert" at bounding box center [261, 59] width 11 height 5
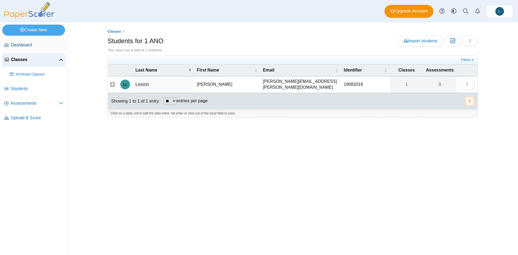
click at [43, 47] on span "Dashboard" at bounding box center [37, 45] width 53 height 6
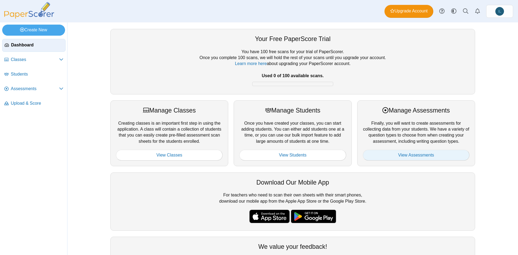
click at [406, 156] on link "View Assessments" at bounding box center [416, 155] width 107 height 11
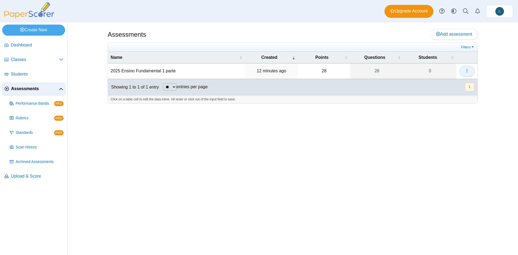
click at [468, 71] on icon "button" at bounding box center [467, 71] width 4 height 4
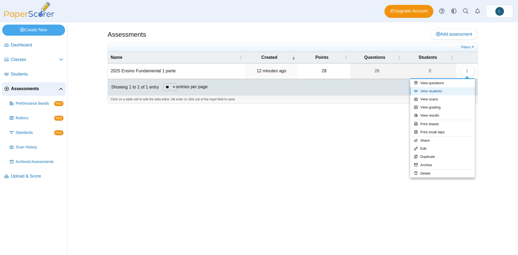
click at [447, 94] on link "View students" at bounding box center [442, 91] width 65 height 8
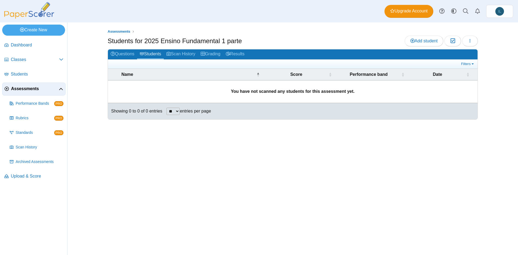
click at [328, 93] on b "You have not scanned any students for this assessment yet." at bounding box center [293, 91] width 124 height 5
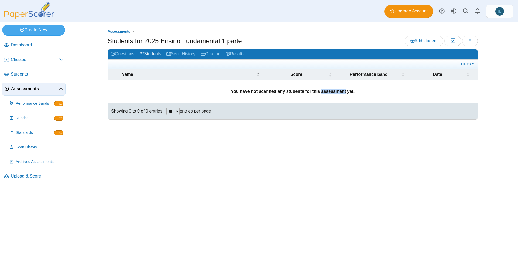
click at [328, 93] on b "You have not scanned any students for this assessment yet." at bounding box center [293, 91] width 124 height 5
click at [128, 54] on link "Questions" at bounding box center [122, 54] width 29 height 10
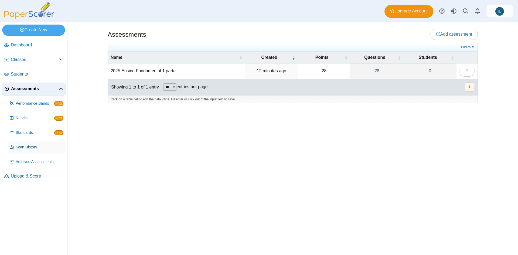
click at [38, 149] on span "Scan History" at bounding box center [40, 147] width 48 height 5
click at [36, 174] on span "Upload & Score" at bounding box center [37, 176] width 53 height 6
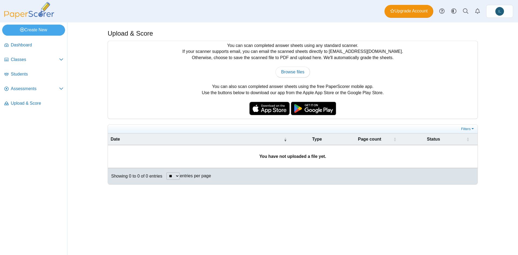
click at [313, 50] on div "You can scan completed answer sheets using any standard scanner. If your scanne…" at bounding box center [293, 80] width 370 height 78
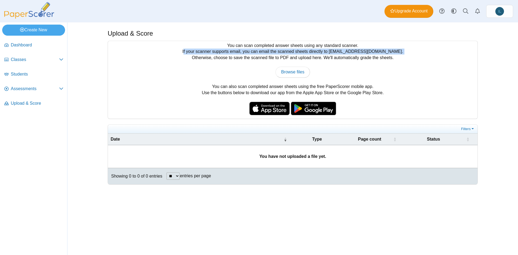
click at [313, 50] on div "You can scan completed answer sheets using any standard scanner. If your scanne…" at bounding box center [293, 80] width 370 height 78
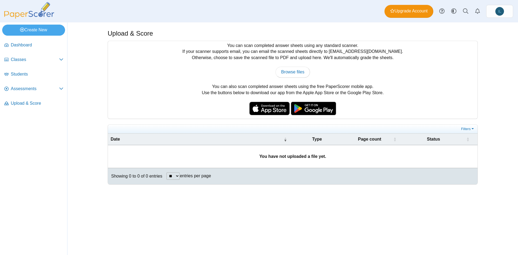
click at [308, 46] on div "You can scan completed answer sheets using any standard scanner. If your scanne…" at bounding box center [293, 80] width 370 height 78
click at [304, 49] on div "You can scan completed answer sheets using any standard scanner. If your scanne…" at bounding box center [293, 80] width 370 height 78
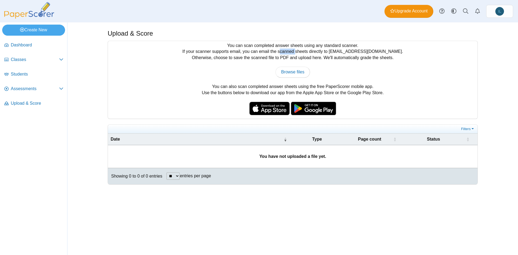
click at [304, 49] on div "You can scan completed answer sheets using any standard scanner. If your scanne…" at bounding box center [293, 80] width 370 height 78
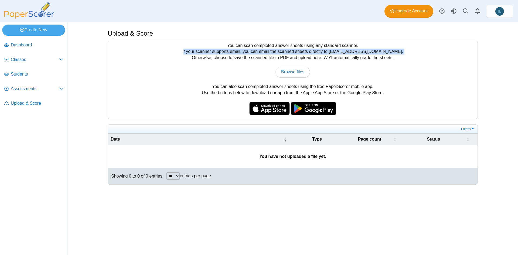
click at [304, 49] on div "You can scan completed answer sheets using any standard scanner. If your scanne…" at bounding box center [293, 80] width 370 height 78
click at [320, 49] on div "You can scan completed answer sheets using any standard scanner. If your scanne…" at bounding box center [293, 80] width 370 height 78
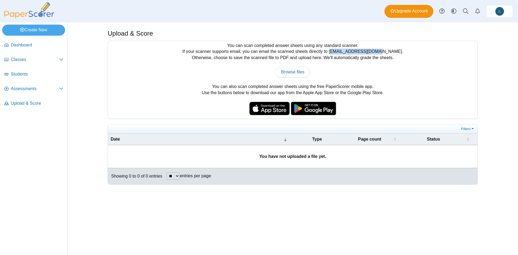
drag, startPoint x: 343, startPoint y: 52, endPoint x: 386, endPoint y: 48, distance: 43.6
click at [386, 48] on div "You can scan completed answer sheets using any standard scanner. If your scanne…" at bounding box center [293, 80] width 370 height 78
copy div "[EMAIL_ADDRESS][DOMAIN_NAME]"
click at [347, 43] on div "You can scan completed answer sheets using any standard scanner. If your scanne…" at bounding box center [293, 80] width 370 height 78
click at [61, 63] on link "Classes" at bounding box center [33, 59] width 63 height 13
